Goal: Task Accomplishment & Management: Use online tool/utility

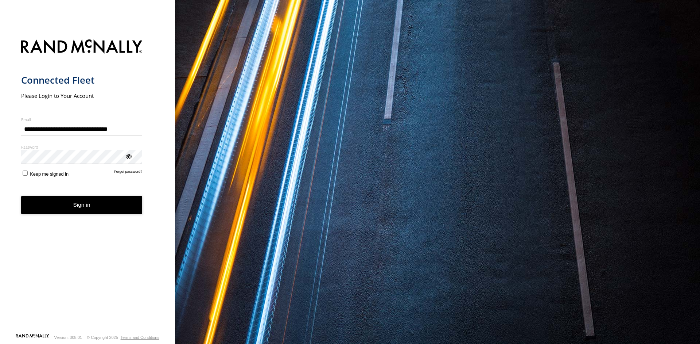
type input "**********"
click at [76, 206] on button "Sign in" at bounding box center [81, 205] width 121 height 18
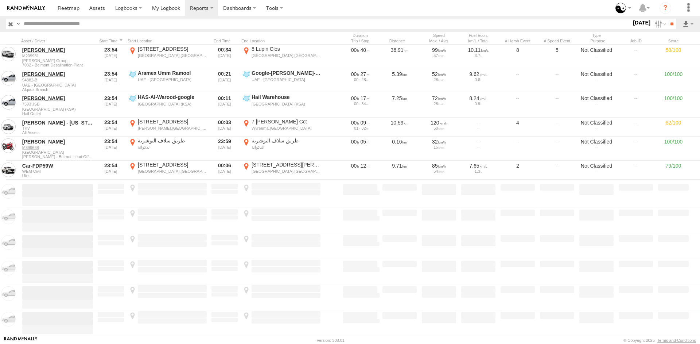
scroll to position [4532, 0]
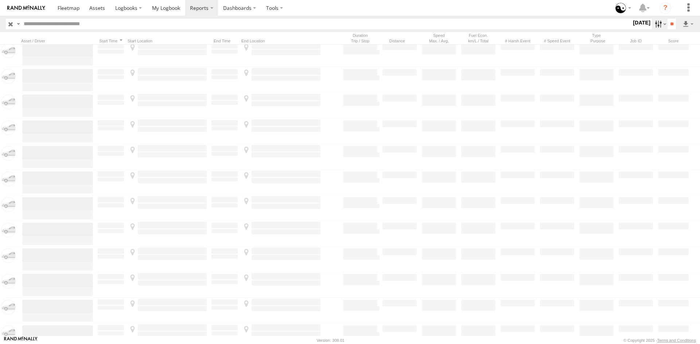
click at [655, 24] on label at bounding box center [660, 24] width 16 height 11
click at [0, 0] on label at bounding box center [0, 0] width 0 height 0
click at [671, 26] on input "**" at bounding box center [672, 24] width 8 height 11
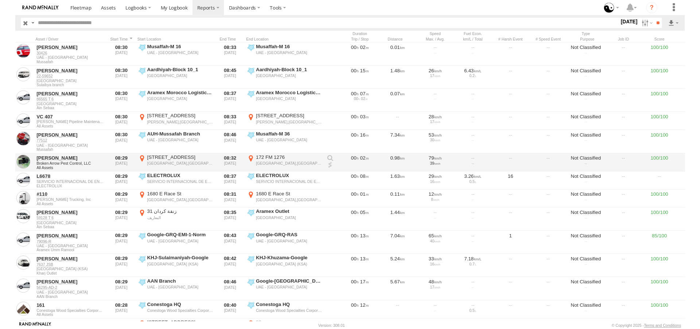
scroll to position [1494, 0]
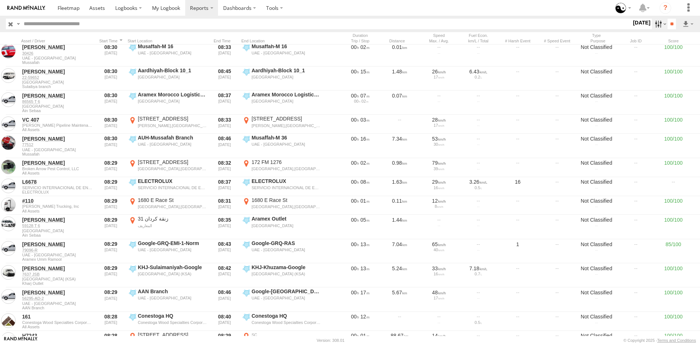
click at [653, 25] on label at bounding box center [660, 24] width 16 height 11
click at [0, 0] on label at bounding box center [0, 0] width 0 height 0
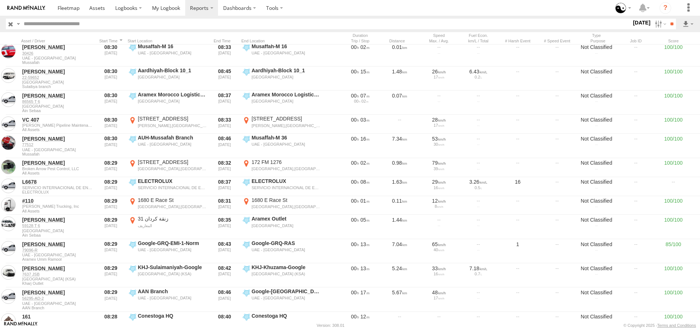
scroll to position [3554, 0]
click at [0, 0] on span "John Holland Group" at bounding box center [0, 0] width 0 height 0
click at [671, 26] on input "**" at bounding box center [672, 24] width 8 height 11
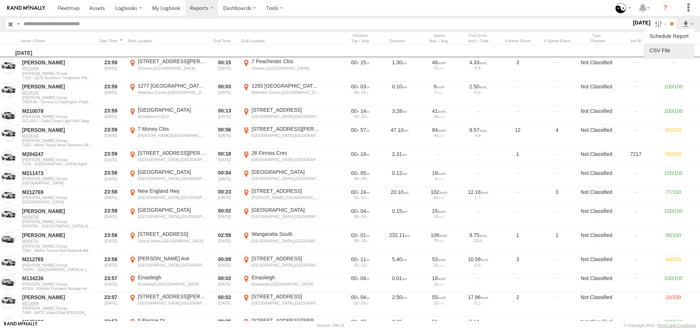
click at [671, 48] on link at bounding box center [669, 50] width 44 height 11
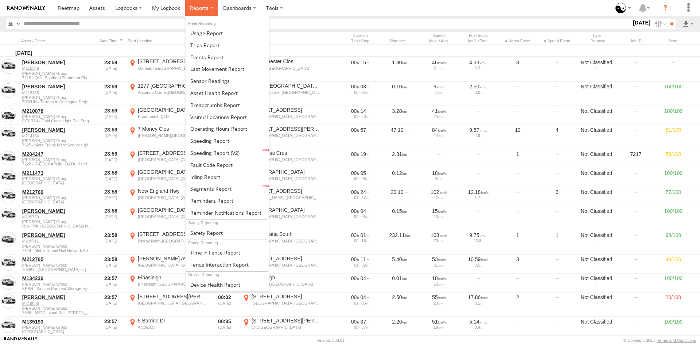
click at [210, 9] on label at bounding box center [201, 8] width 33 height 16
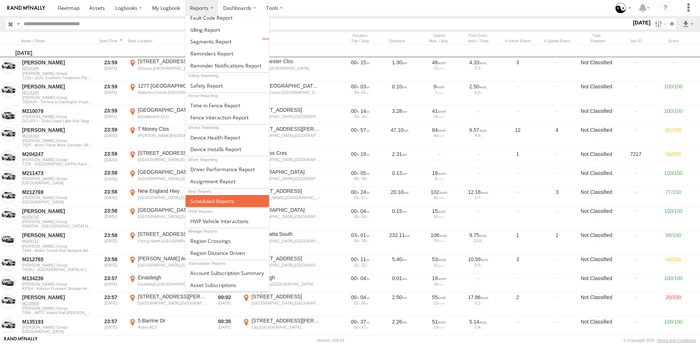
scroll to position [171, 0]
click at [213, 195] on link at bounding box center [228, 201] width 84 height 12
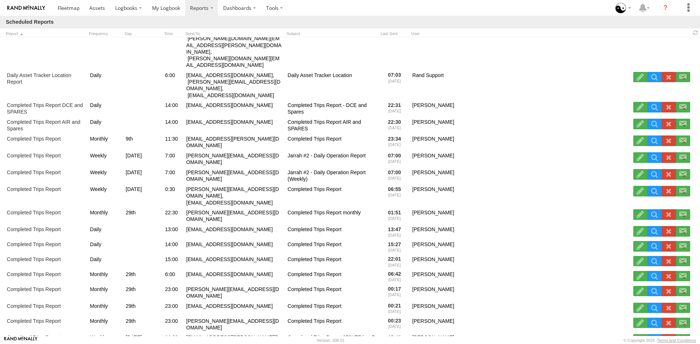
scroll to position [3458, 0]
